Goal: Transaction & Acquisition: Purchase product/service

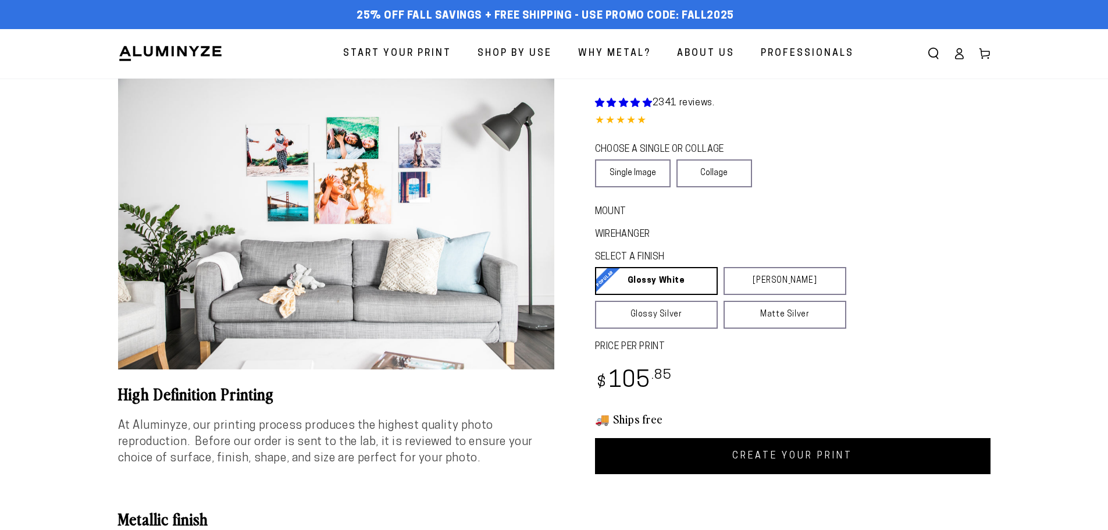
select select "**********"
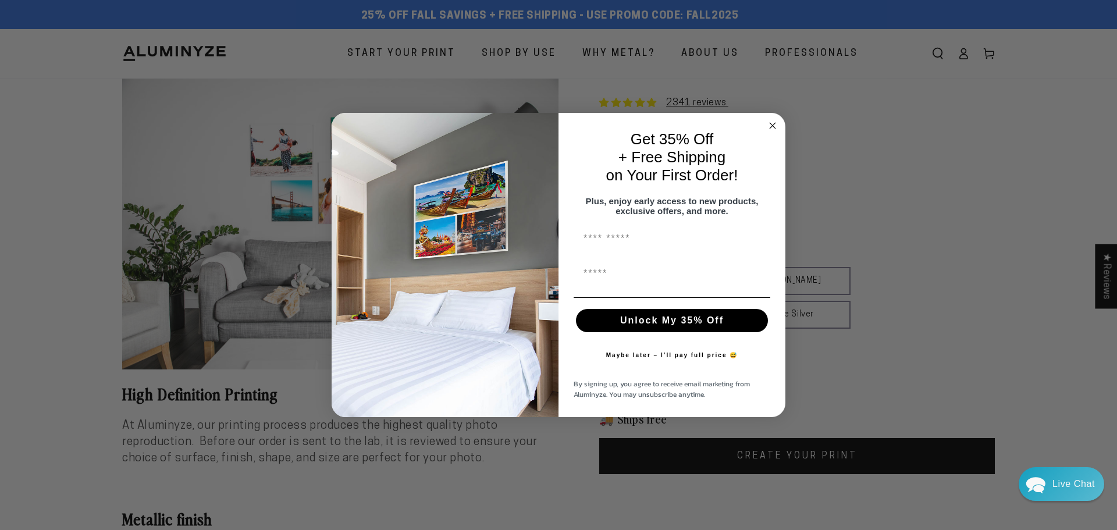
click at [773, 123] on icon "Close dialog" at bounding box center [773, 126] width 6 height 6
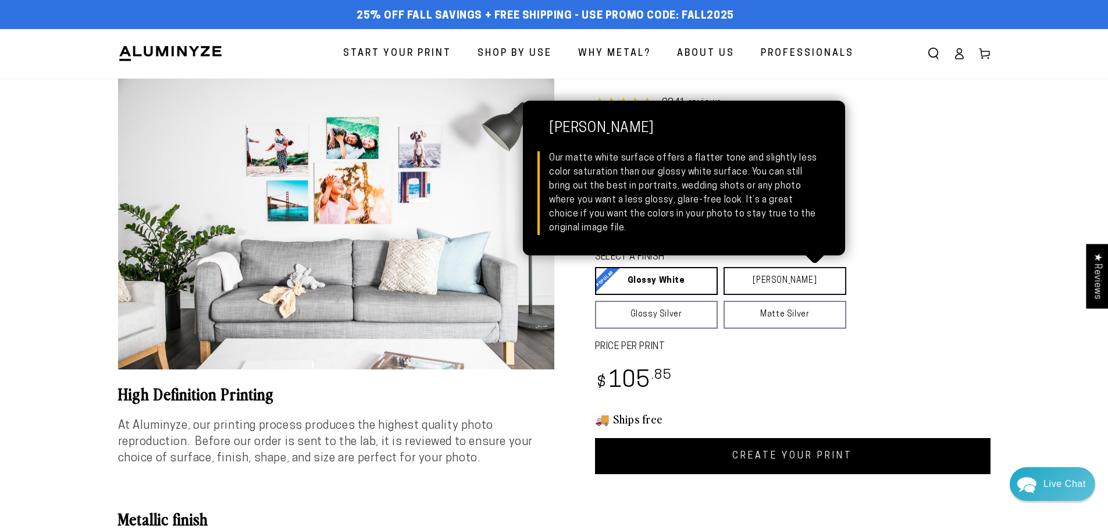
click at [767, 276] on link "[PERSON_NAME] Matte White Our matte white surface offers a flatter tone and sli…" at bounding box center [785, 281] width 123 height 28
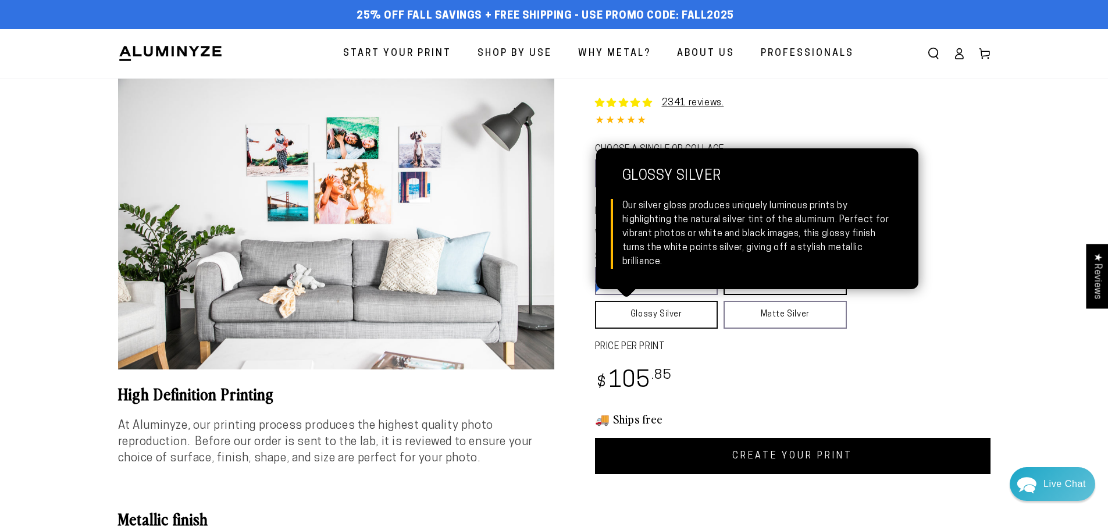
click at [682, 311] on link "Glossy Silver Glossy Silver Our silver gloss produces uniquely luminous prints …" at bounding box center [656, 315] width 123 height 28
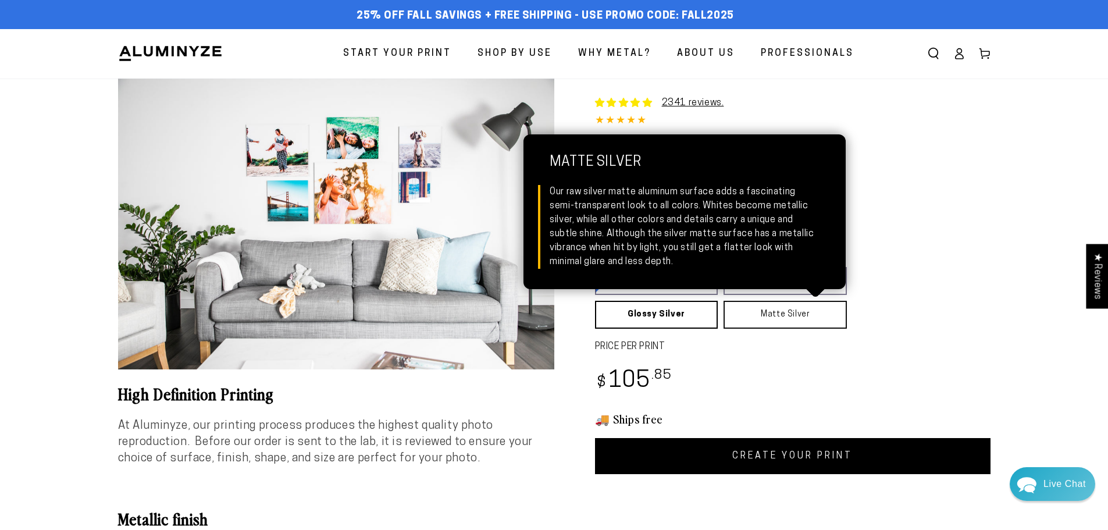
click at [758, 317] on link "Matte Silver Matte Silver Our raw silver matte aluminum surface adds a fascinat…" at bounding box center [785, 315] width 123 height 28
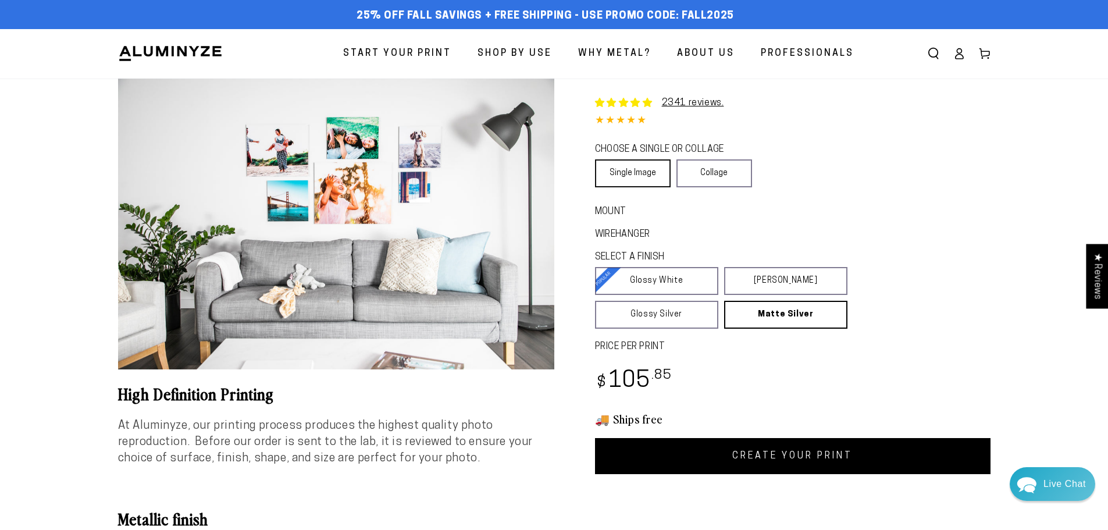
click at [642, 172] on link "Single Image" at bounding box center [633, 173] width 76 height 28
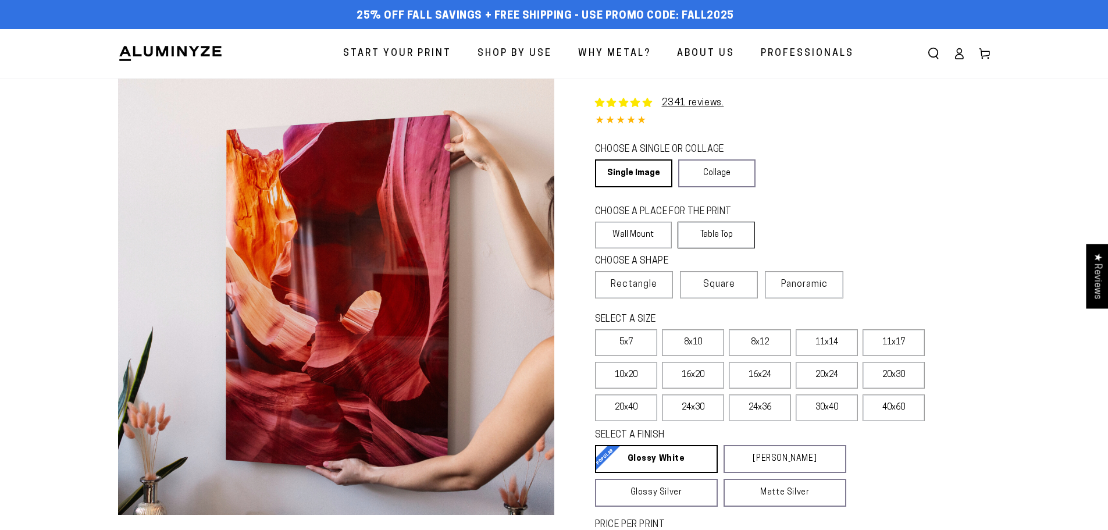
select select "**********"
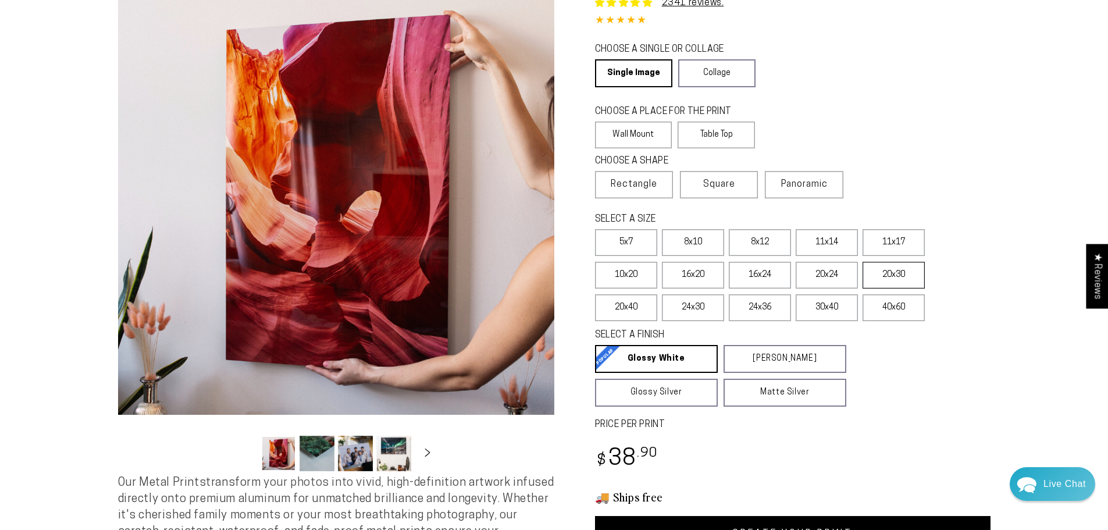
scroll to position [116, 0]
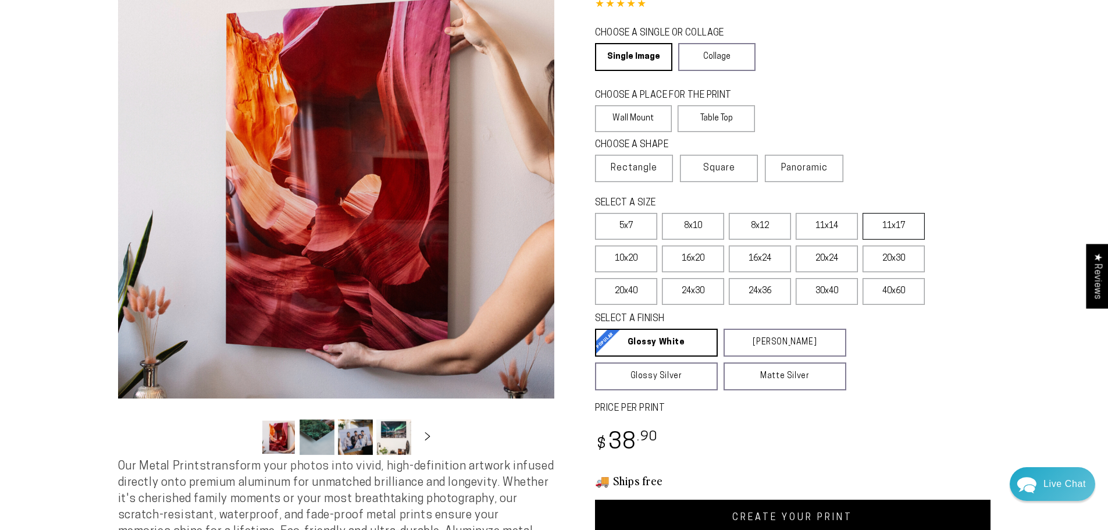
click at [887, 221] on label "11x17" at bounding box center [894, 226] width 62 height 27
click at [829, 221] on label "11x14" at bounding box center [827, 226] width 62 height 27
click at [749, 223] on label "8x12" at bounding box center [760, 226] width 62 height 27
click at [710, 226] on label "8x10" at bounding box center [693, 226] width 62 height 27
click at [630, 228] on label "5x7" at bounding box center [626, 226] width 62 height 27
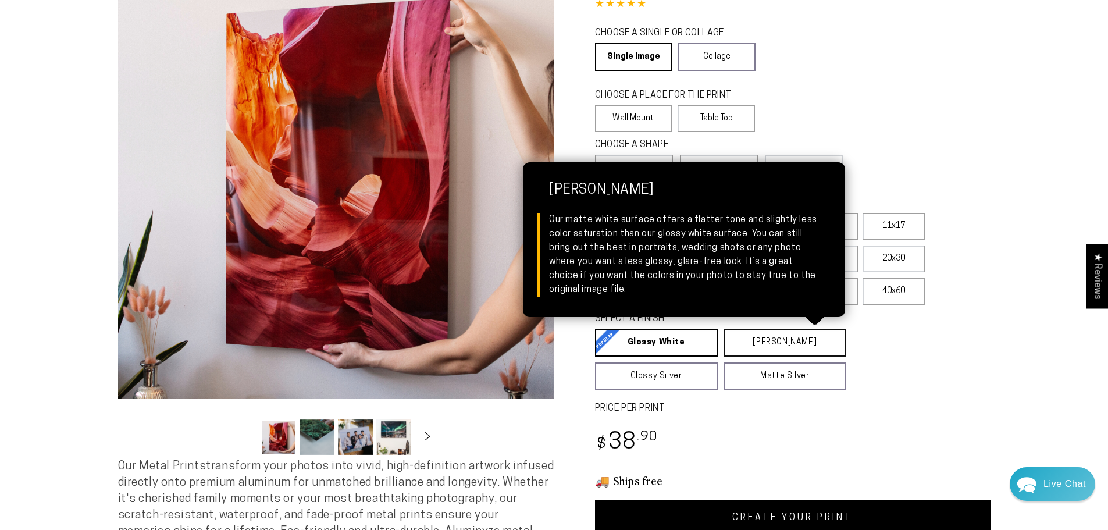
drag, startPoint x: 778, startPoint y: 342, endPoint x: 699, endPoint y: 369, distance: 83.9
click at [778, 342] on link "[PERSON_NAME] Matte White Our matte white surface offers a flatter tone and sli…" at bounding box center [785, 343] width 123 height 28
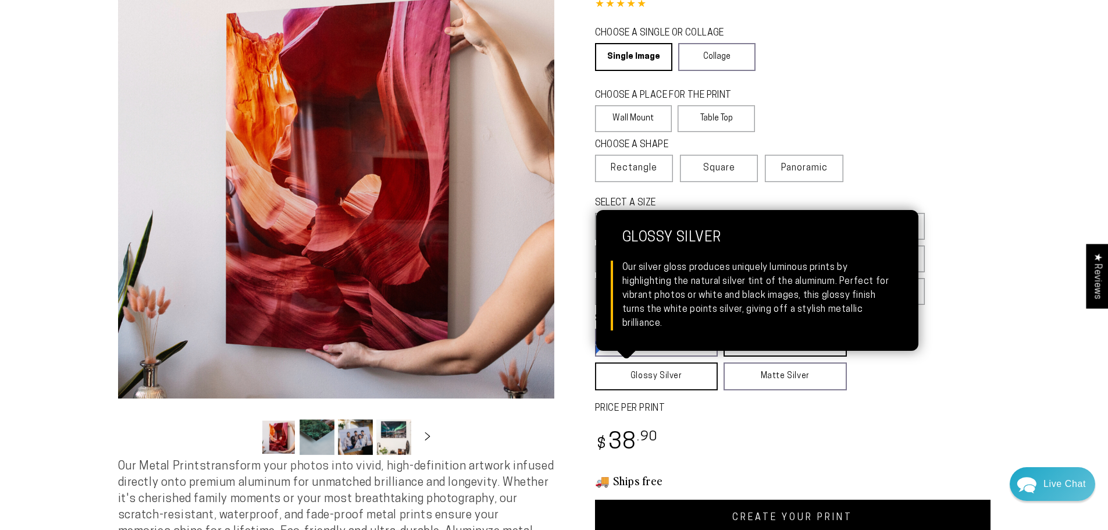
click at [674, 375] on link "Glossy Silver Glossy Silver Our silver gloss produces uniquely luminous prints …" at bounding box center [656, 376] width 123 height 28
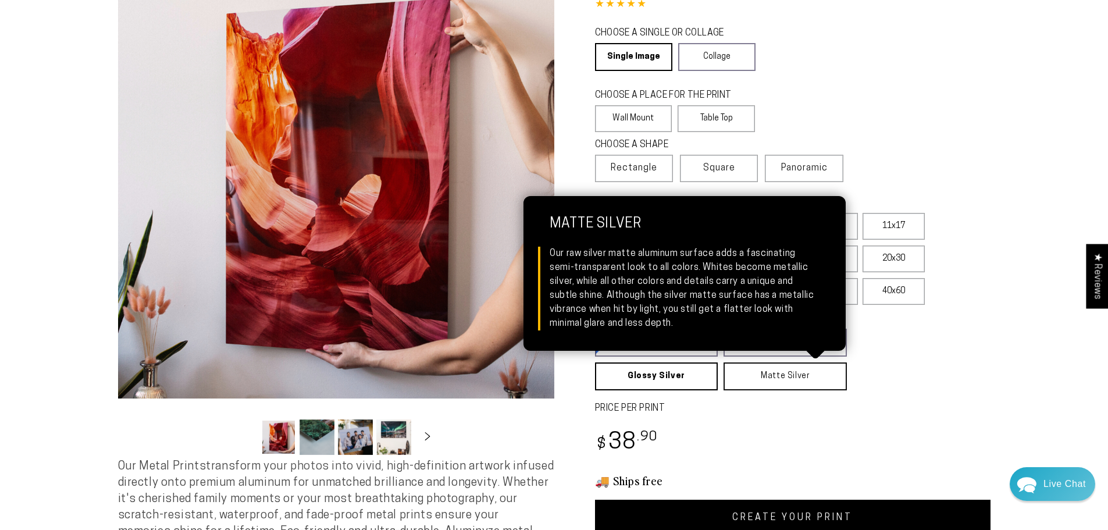
click at [752, 374] on link "Matte Silver Matte Silver Our raw silver matte aluminum surface adds a fascinat…" at bounding box center [785, 376] width 123 height 28
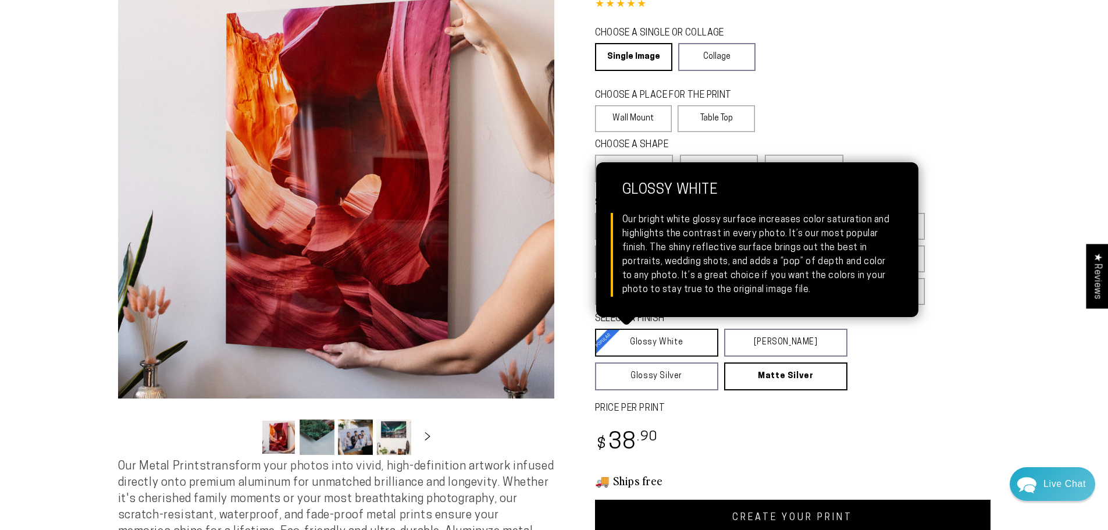
click at [670, 343] on link "Glossy White Glossy White Our bright white glossy surface increases color satur…" at bounding box center [656, 343] width 123 height 28
